Goal: Task Accomplishment & Management: Manage account settings

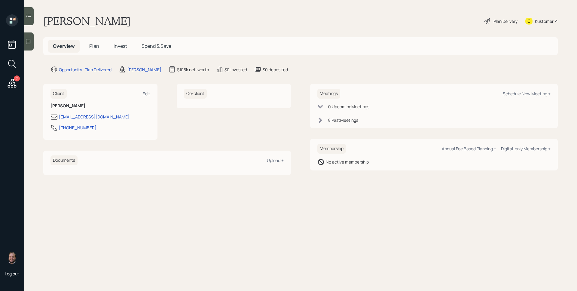
click at [16, 85] on icon at bounding box center [12, 83] width 9 height 9
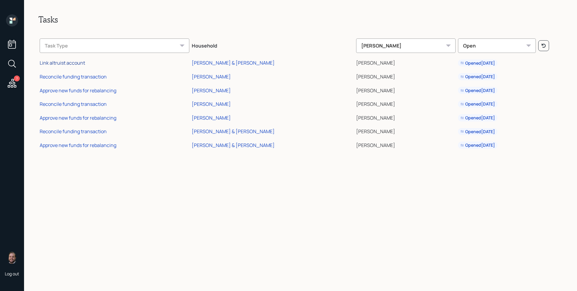
click at [66, 62] on div "Link altruist account" at bounding box center [62, 63] width 45 height 7
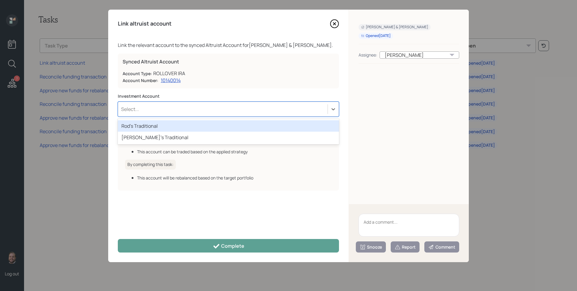
click at [211, 105] on div "Select..." at bounding box center [223, 109] width 210 height 10
click at [173, 127] on div "Rod's Traditional" at bounding box center [228, 125] width 221 height 11
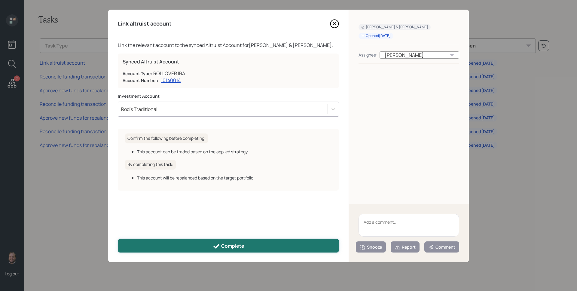
click at [261, 246] on button "Complete" at bounding box center [228, 246] width 221 height 14
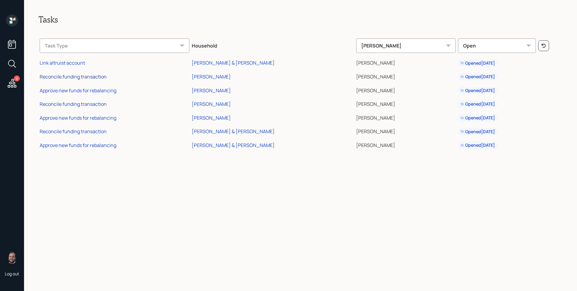
click at [85, 78] on div "Reconcile funding transaction" at bounding box center [73, 76] width 67 height 7
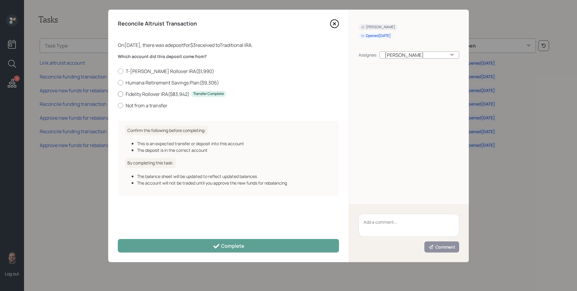
click at [152, 94] on label "Fidelity Rollover IRA ( $83,942 ) Transfer Complete" at bounding box center [228, 94] width 221 height 7
click at [118, 94] on input "Fidelity Rollover IRA ( $83,942 ) Transfer Complete" at bounding box center [118, 94] width 0 height 0
radio input "true"
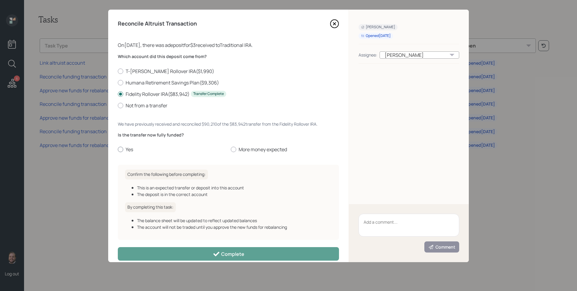
click at [128, 150] on label "Yes" at bounding box center [172, 149] width 108 height 7
click at [118, 150] on input "Yes" at bounding box center [118, 149] width 0 height 0
radio input "true"
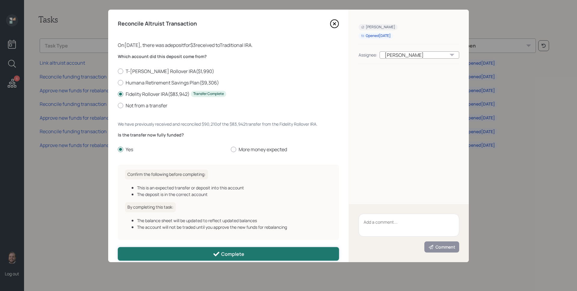
click at [240, 257] on div "Complete" at bounding box center [229, 253] width 32 height 7
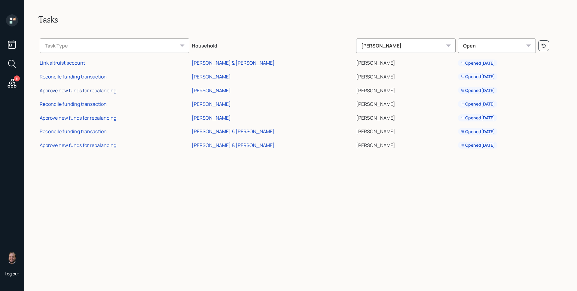
click at [92, 89] on div "Approve new funds for rebalancing" at bounding box center [78, 90] width 77 height 7
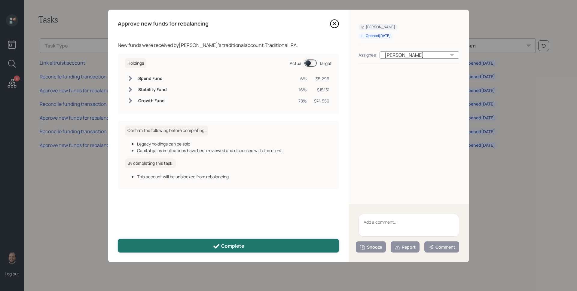
click at [222, 245] on div "Complete" at bounding box center [229, 246] width 32 height 7
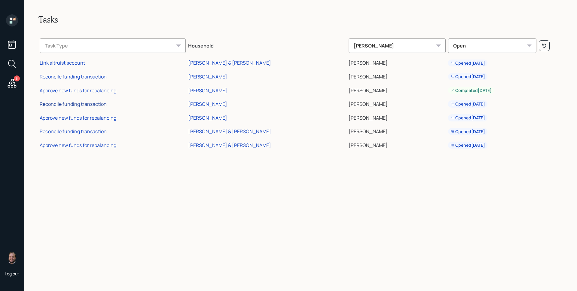
click at [101, 104] on div "Reconcile funding transaction" at bounding box center [73, 104] width 67 height 7
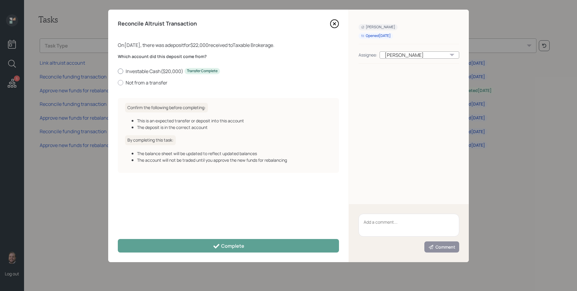
click at [152, 69] on label "Investable Cash ( $20,000 ) Transfer Complete" at bounding box center [228, 71] width 221 height 7
click at [118, 71] on input "Investable Cash ( $20,000 ) Transfer Complete" at bounding box center [118, 71] width 0 height 0
radio input "true"
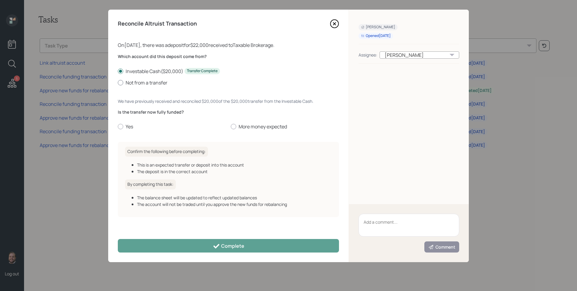
click at [141, 81] on label "Not from a transfer" at bounding box center [228, 82] width 221 height 7
click at [118, 82] on input "Not from a transfer" at bounding box center [118, 82] width 0 height 0
radio input "true"
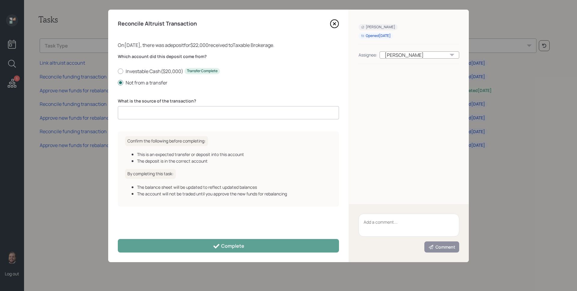
click at [183, 121] on div "Which account did this deposit come from? Investable Cash ( $20,000 ) Transfer …" at bounding box center [228, 90] width 221 height 73
click at [185, 111] on input at bounding box center [228, 112] width 221 height 13
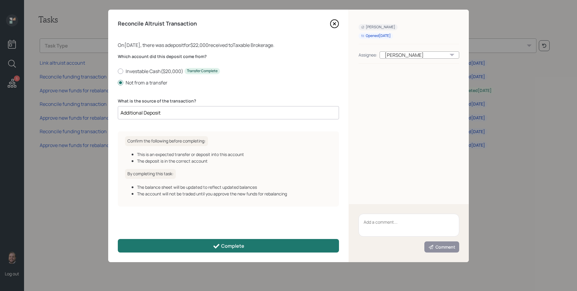
type input "Additional Deposit"
click at [208, 244] on button "Complete" at bounding box center [228, 246] width 221 height 14
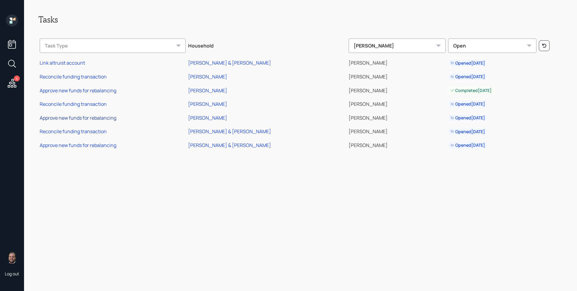
click at [113, 119] on div "Approve new funds for rebalancing" at bounding box center [78, 118] width 77 height 7
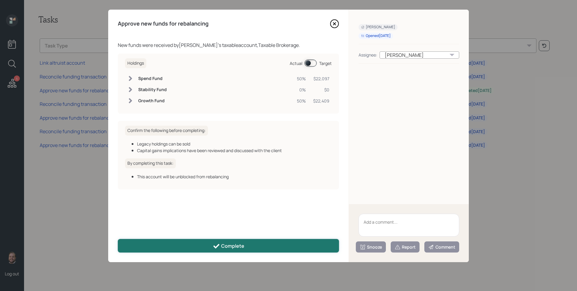
click at [246, 241] on button "Complete" at bounding box center [228, 246] width 221 height 14
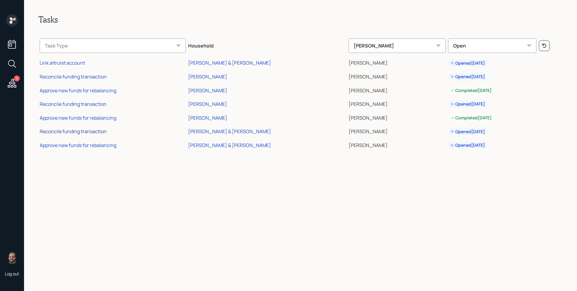
click at [99, 131] on div "Reconcile funding transaction" at bounding box center [73, 131] width 67 height 7
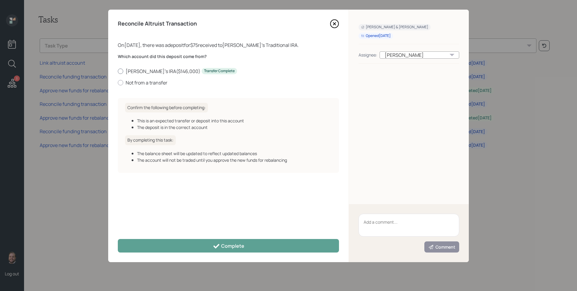
click at [157, 72] on label "Shawn's IRA ( $146,000 ) Transfer Complete" at bounding box center [228, 71] width 221 height 7
click at [118, 71] on input "Shawn's IRA ( $146,000 ) Transfer Complete" at bounding box center [118, 71] width 0 height 0
radio input "true"
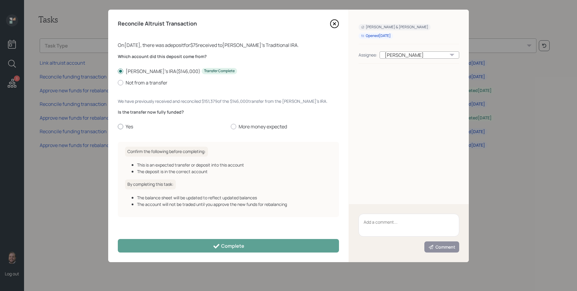
click at [126, 125] on label "Yes" at bounding box center [172, 126] width 108 height 7
click at [118, 127] on input "Yes" at bounding box center [118, 127] width 0 height 0
radio input "true"
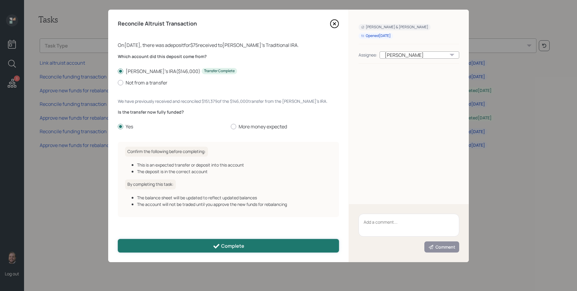
click at [213, 246] on icon at bounding box center [216, 246] width 7 height 7
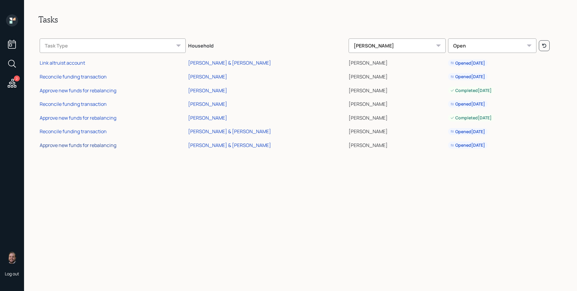
click at [110, 146] on div "Approve new funds for rebalancing" at bounding box center [78, 145] width 77 height 7
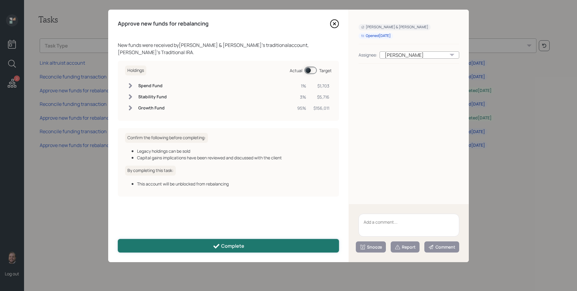
click at [213, 249] on icon at bounding box center [216, 246] width 7 height 7
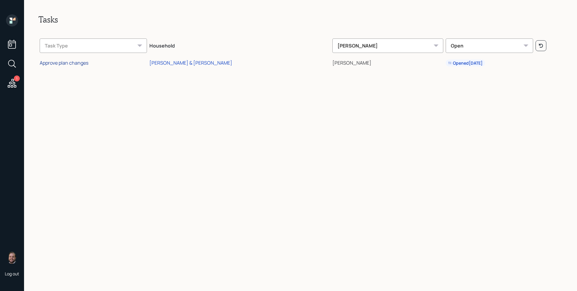
click at [80, 63] on div "Approve plan changes" at bounding box center [64, 63] width 49 height 7
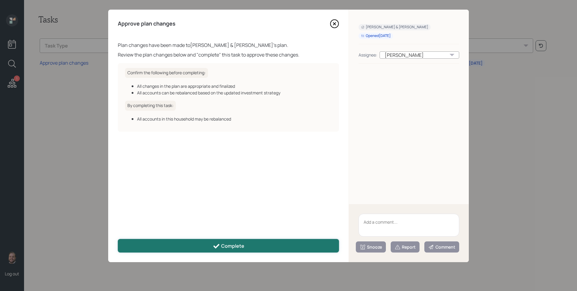
click at [236, 243] on div "Complete" at bounding box center [229, 246] width 32 height 7
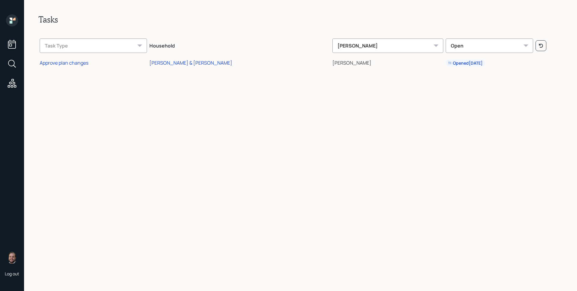
click at [12, 20] on icon at bounding box center [12, 20] width 12 height 12
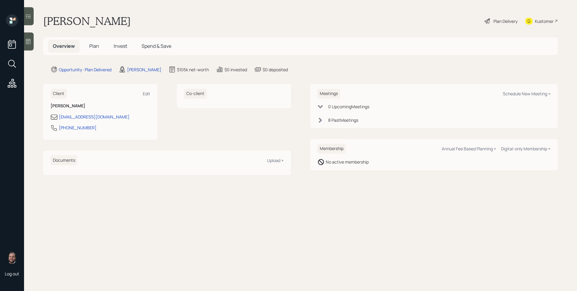
click at [95, 42] on h5 "Plan" at bounding box center [95, 46] width 20 height 13
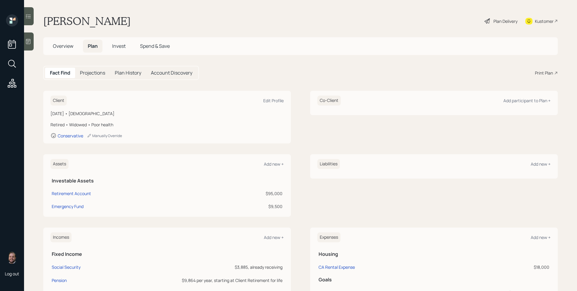
click at [119, 45] on span "Invest" at bounding box center [119, 46] width 14 height 7
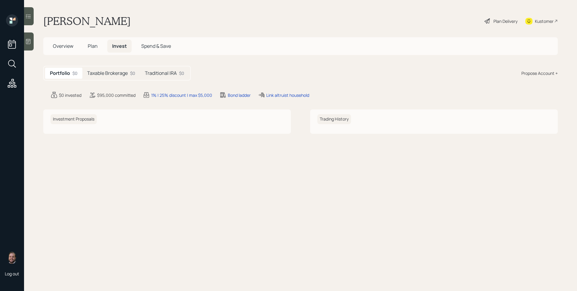
click at [119, 67] on div "Portfolio $0 Taxable Brokerage $0 Traditional IRA $0" at bounding box center [117, 73] width 148 height 15
click at [121, 70] on h5 "Taxable Brokerage" at bounding box center [107, 73] width 41 height 6
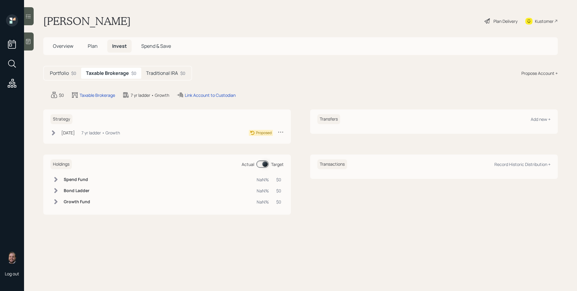
click at [177, 78] on div "Traditional IRA $0" at bounding box center [165, 73] width 49 height 11
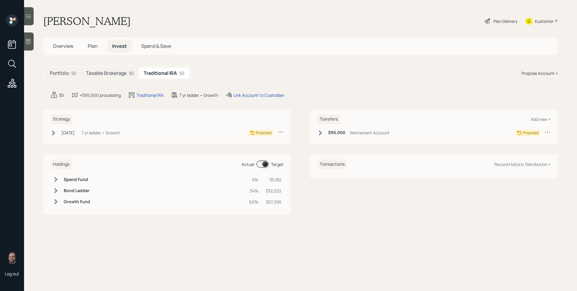
click at [126, 75] on h5 "Taxable Brokerage" at bounding box center [106, 73] width 41 height 6
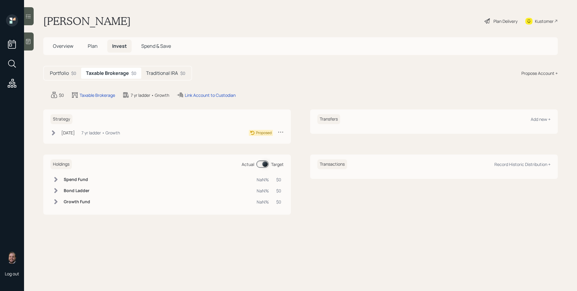
click at [57, 76] on h5 "Portfolio" at bounding box center [59, 73] width 19 height 6
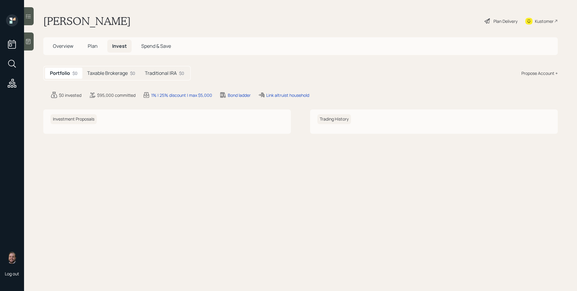
click at [91, 45] on span "Plan" at bounding box center [93, 46] width 10 height 7
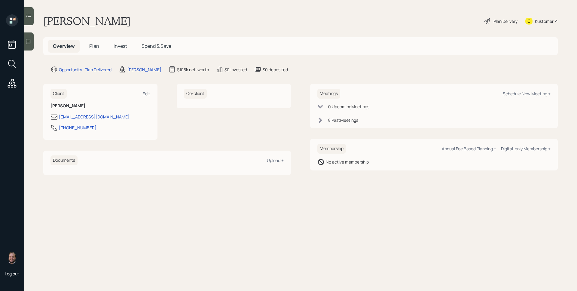
click at [97, 42] on h5 "Plan" at bounding box center [95, 46] width 20 height 13
